Goal: Task Accomplishment & Management: Manage account settings

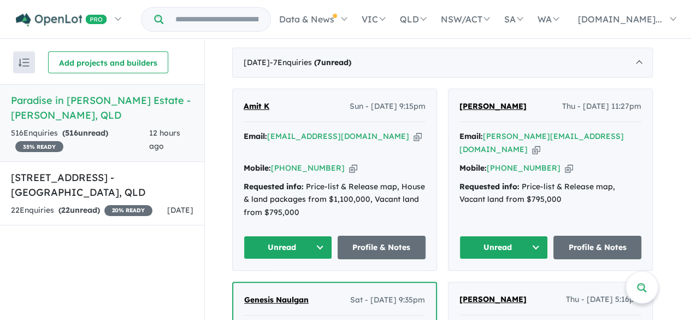
scroll to position [273, 0]
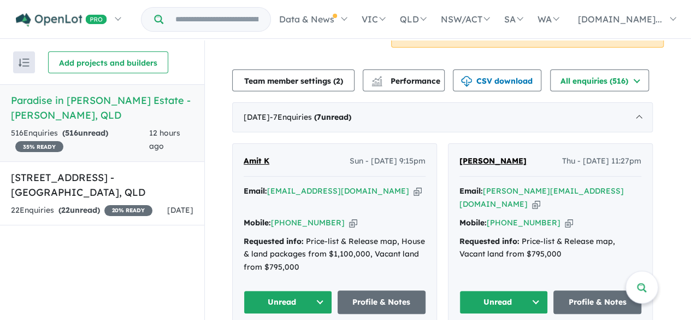
click at [413, 190] on icon "button" at bounding box center [417, 190] width 8 height 11
click at [349, 217] on icon "button" at bounding box center [353, 222] width 8 height 11
drag, startPoint x: 277, startPoint y: 157, endPoint x: 248, endPoint y: 157, distance: 29.5
click at [248, 157] on div "Amit K Sun - [DATE] 9:15pm" at bounding box center [335, 166] width 182 height 22
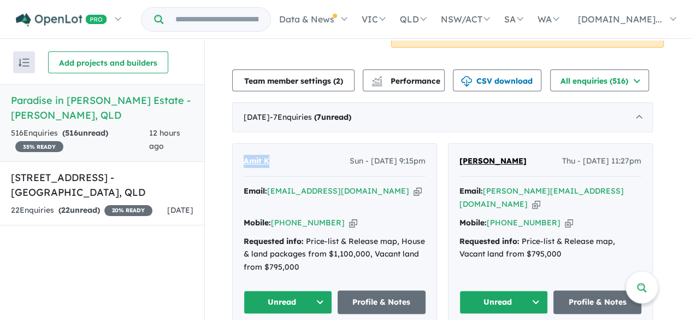
copy span "Amit K"
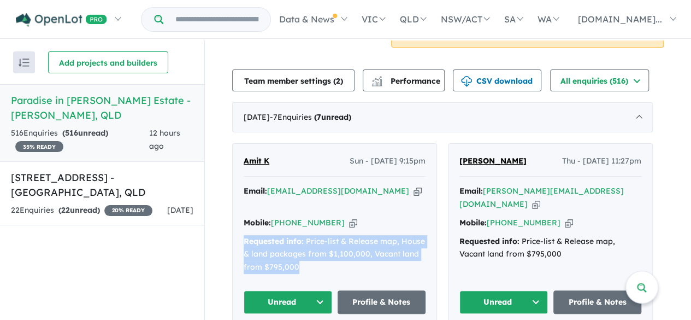
drag, startPoint x: 247, startPoint y: 222, endPoint x: 345, endPoint y: 250, distance: 101.7
click at [345, 250] on div "Requested info: Price-list & Release map, House & land packages from $1,100,000…" at bounding box center [335, 254] width 182 height 39
copy div "Requested info: Price-list & Release map, House & land packages from $1,100,000…"
